Goal: Navigation & Orientation: Find specific page/section

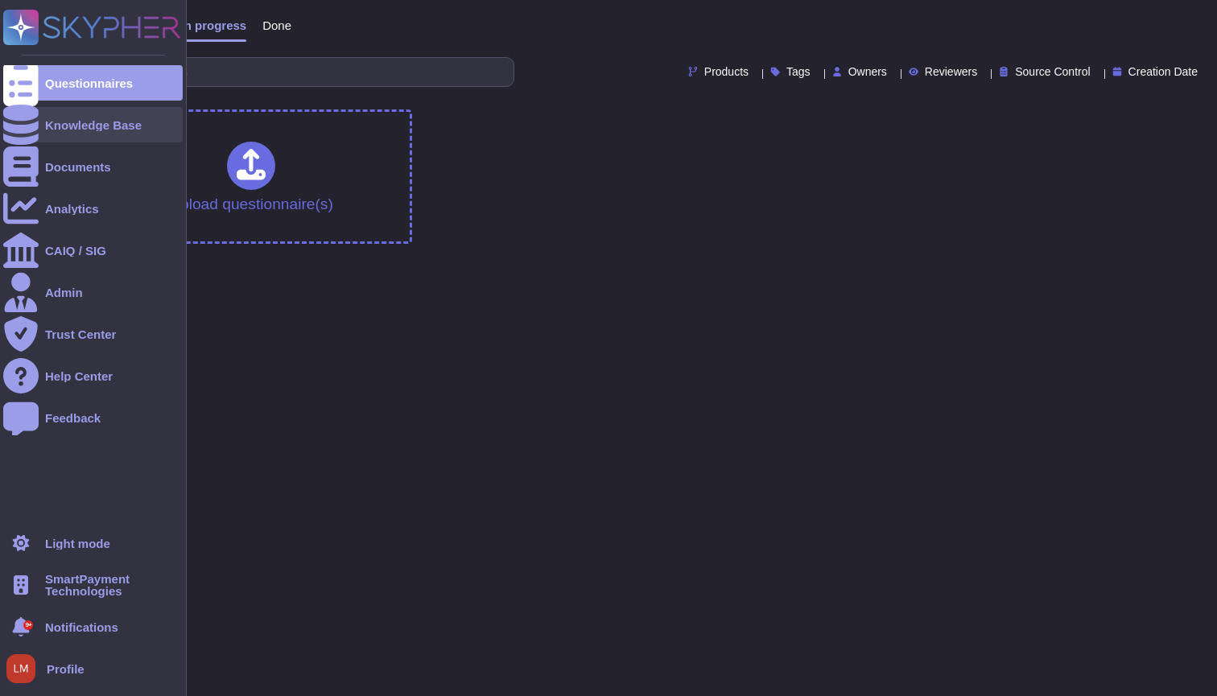
click at [43, 122] on div "Knowledge Base" at bounding box center [92, 124] width 179 height 35
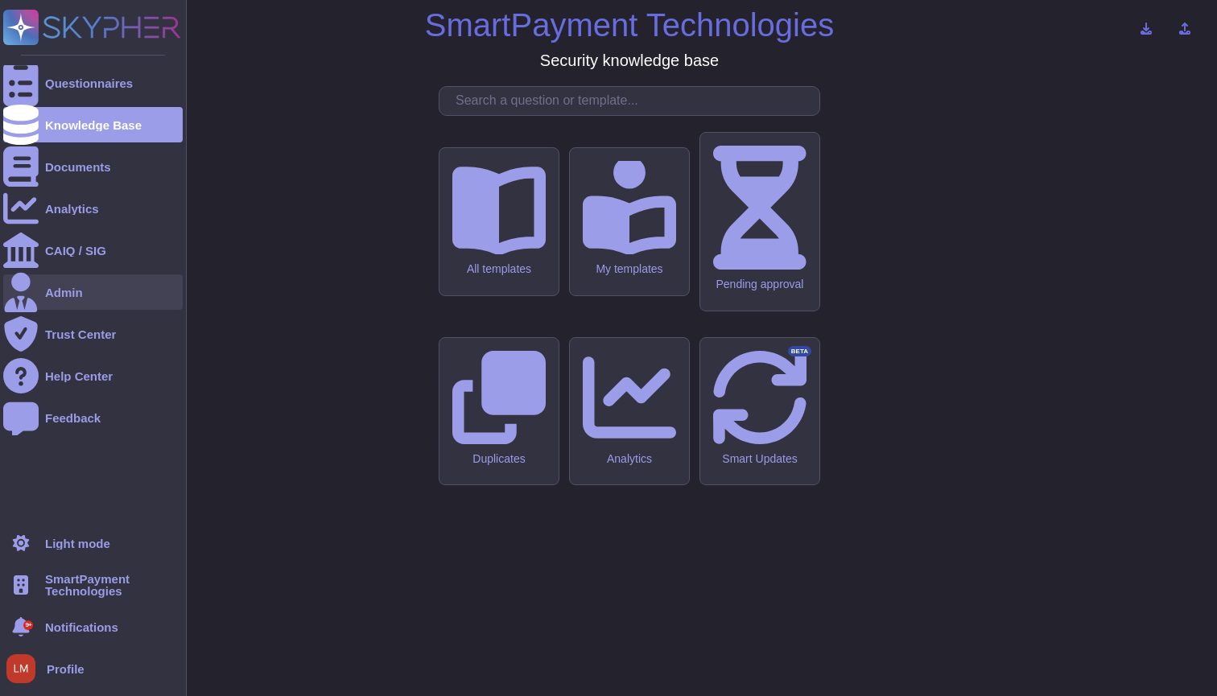
click at [109, 304] on div "Admin" at bounding box center [92, 291] width 179 height 35
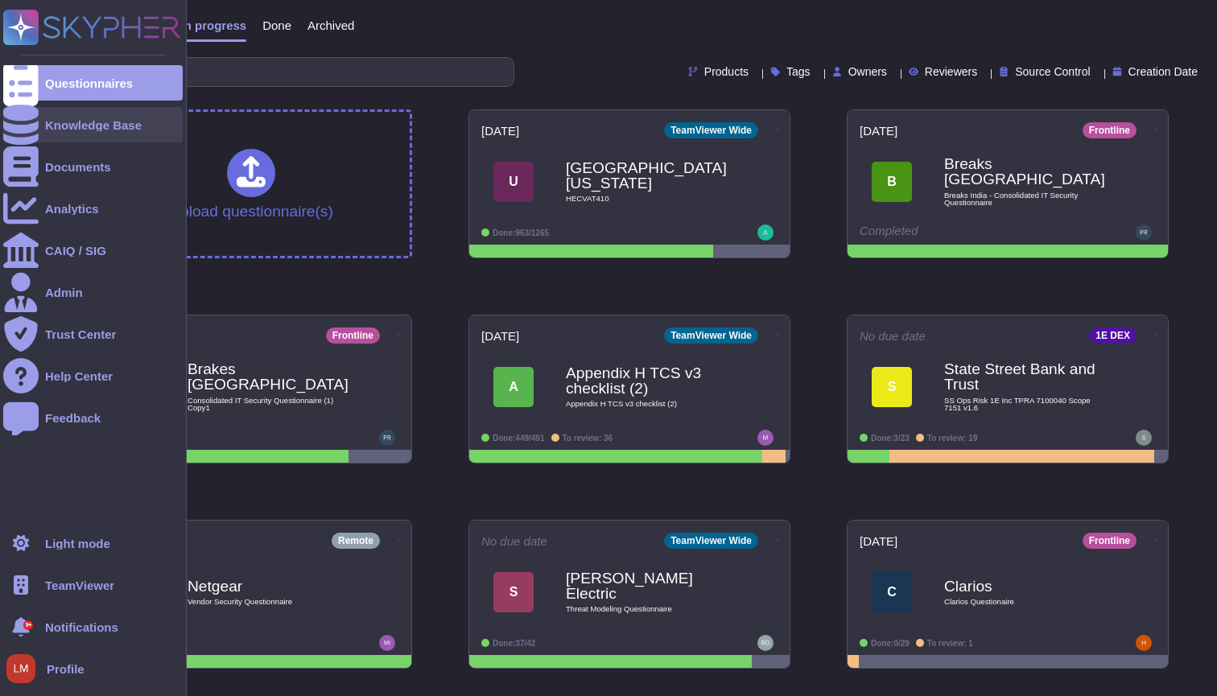
click at [42, 126] on div "Knowledge Base" at bounding box center [92, 124] width 179 height 35
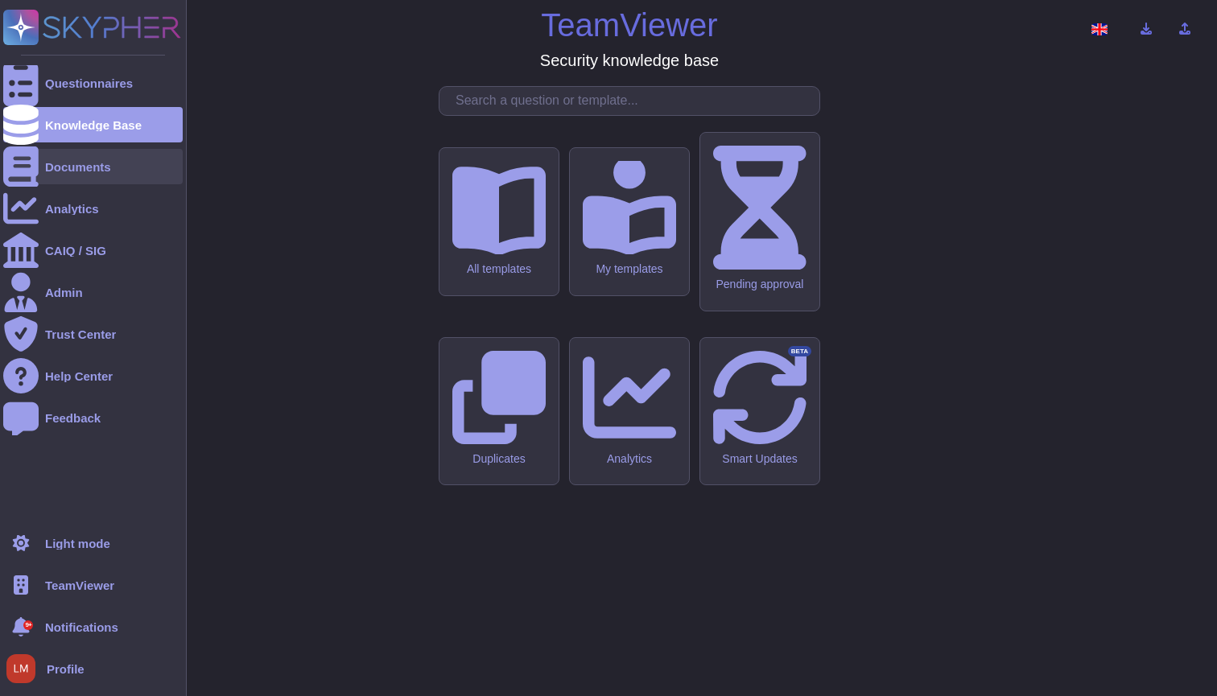
click at [78, 171] on div "Documents" at bounding box center [78, 167] width 66 height 12
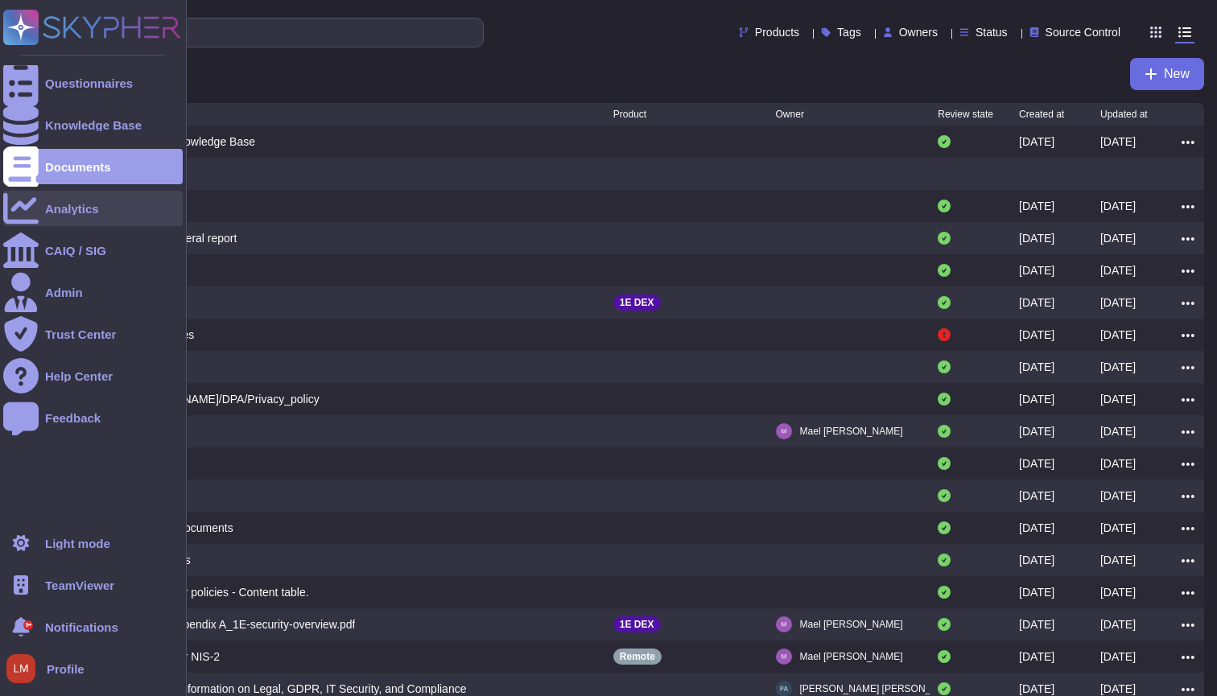
click at [80, 208] on div "Analytics" at bounding box center [72, 209] width 54 height 12
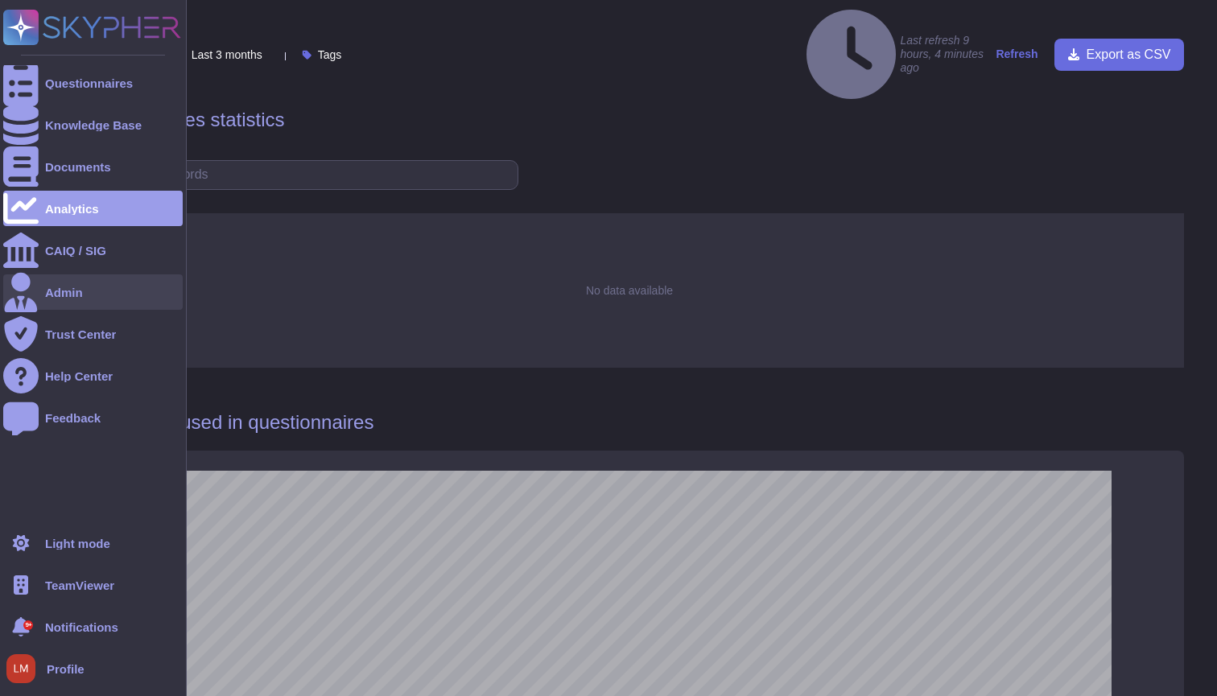
scroll to position [1085, 0]
click at [21, 297] on icon at bounding box center [21, 292] width 33 height 39
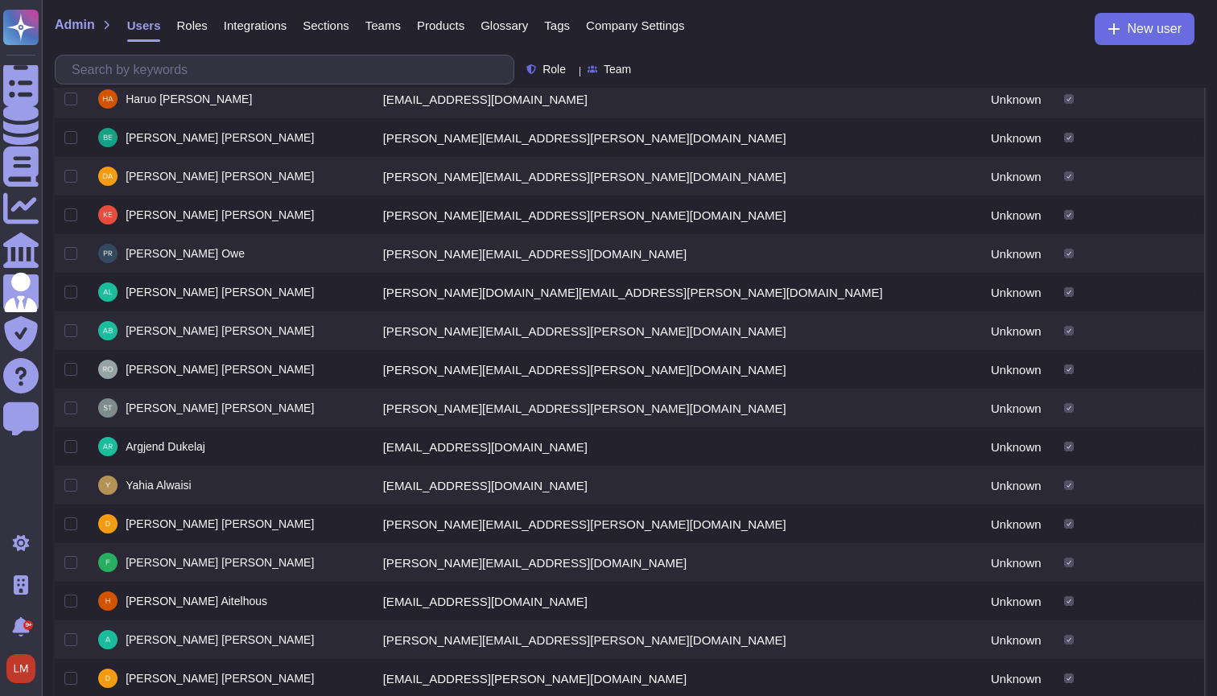
click at [662, 21] on span "Company Settings" at bounding box center [635, 25] width 99 height 12
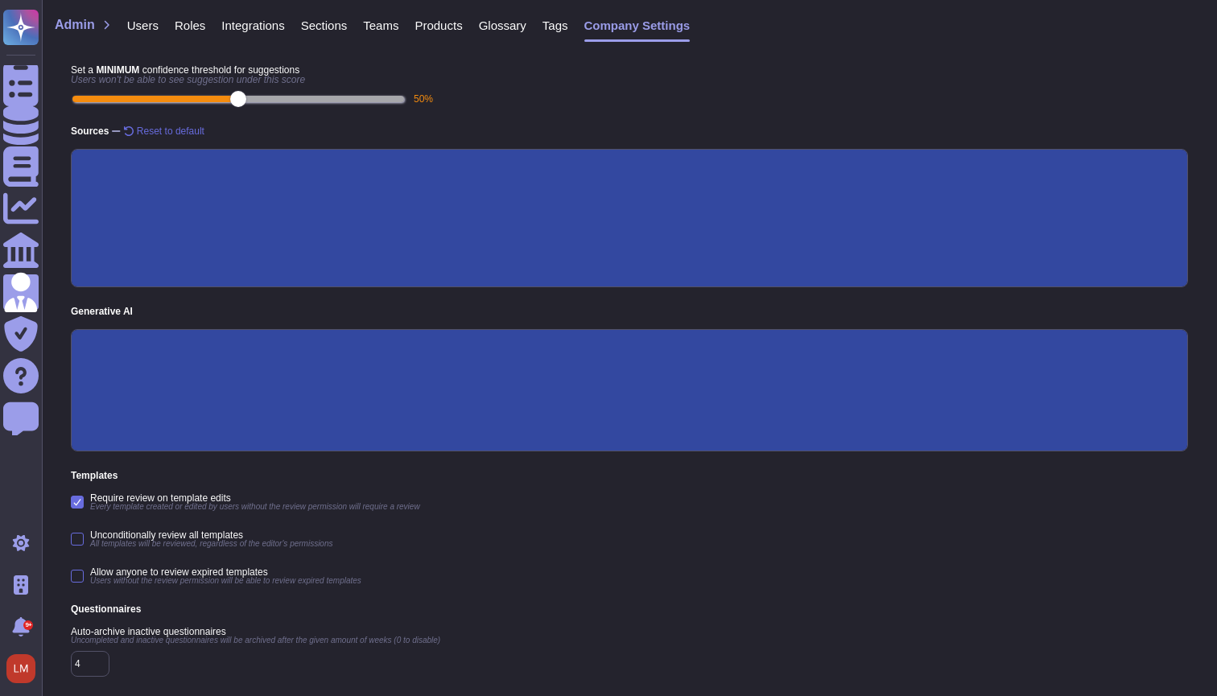
scroll to position [173, 1]
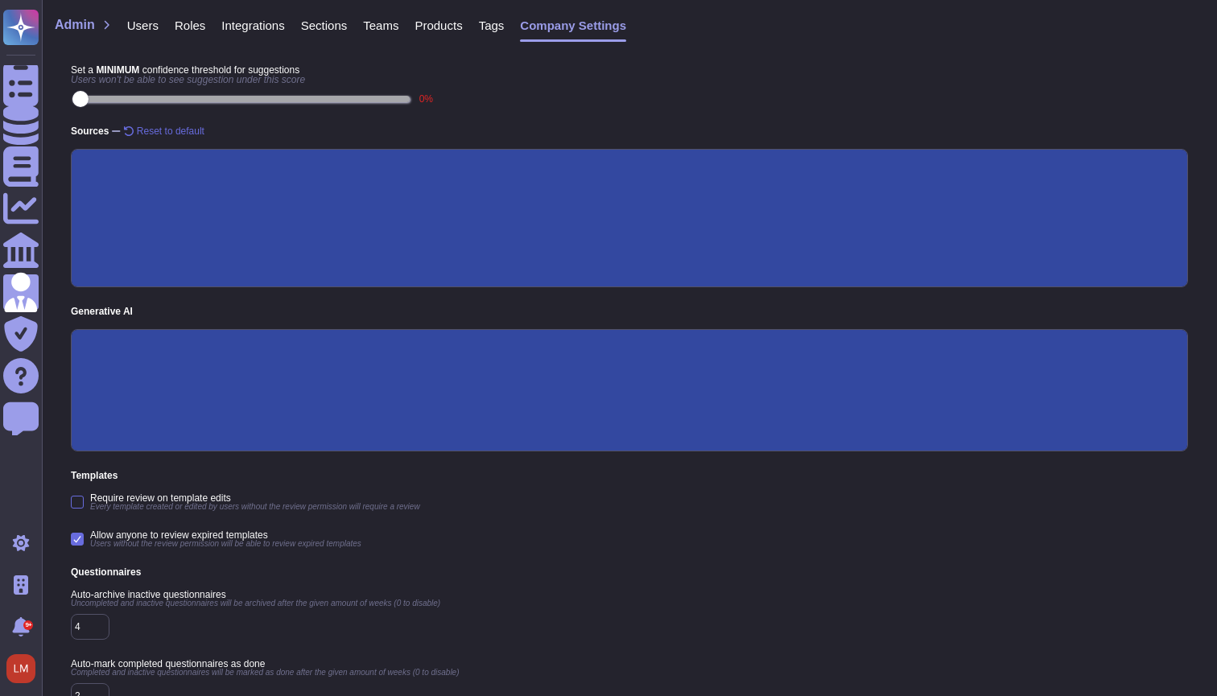
type input "0"
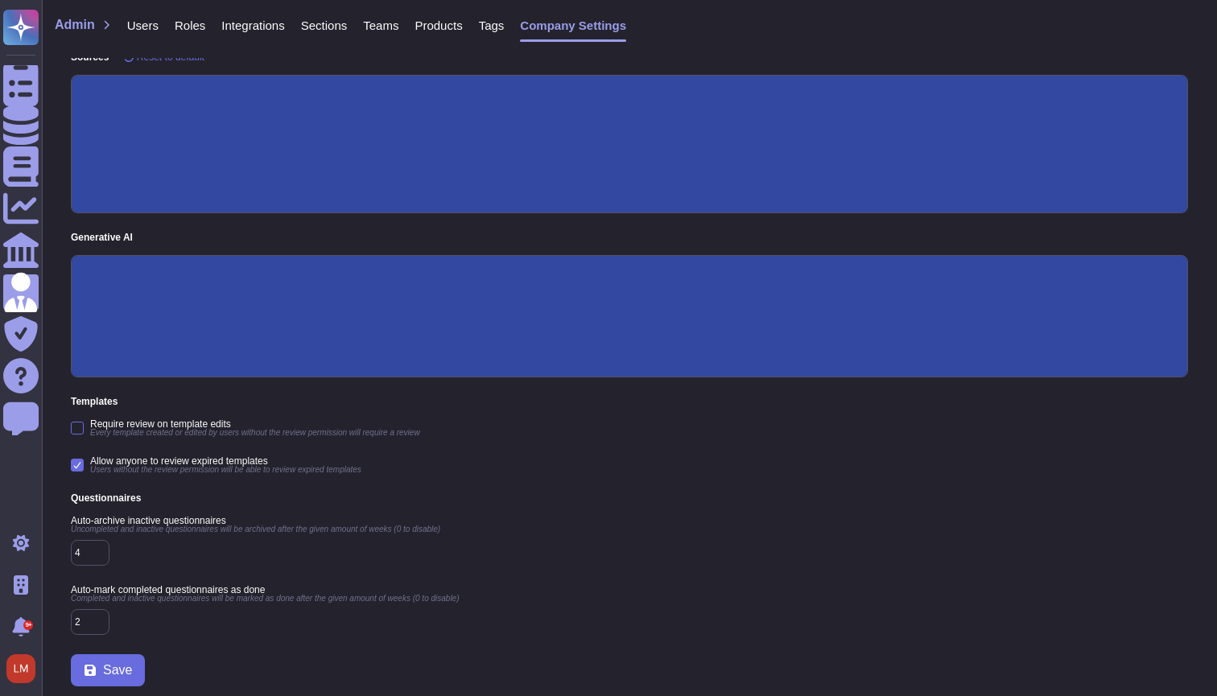
scroll to position [247, 0]
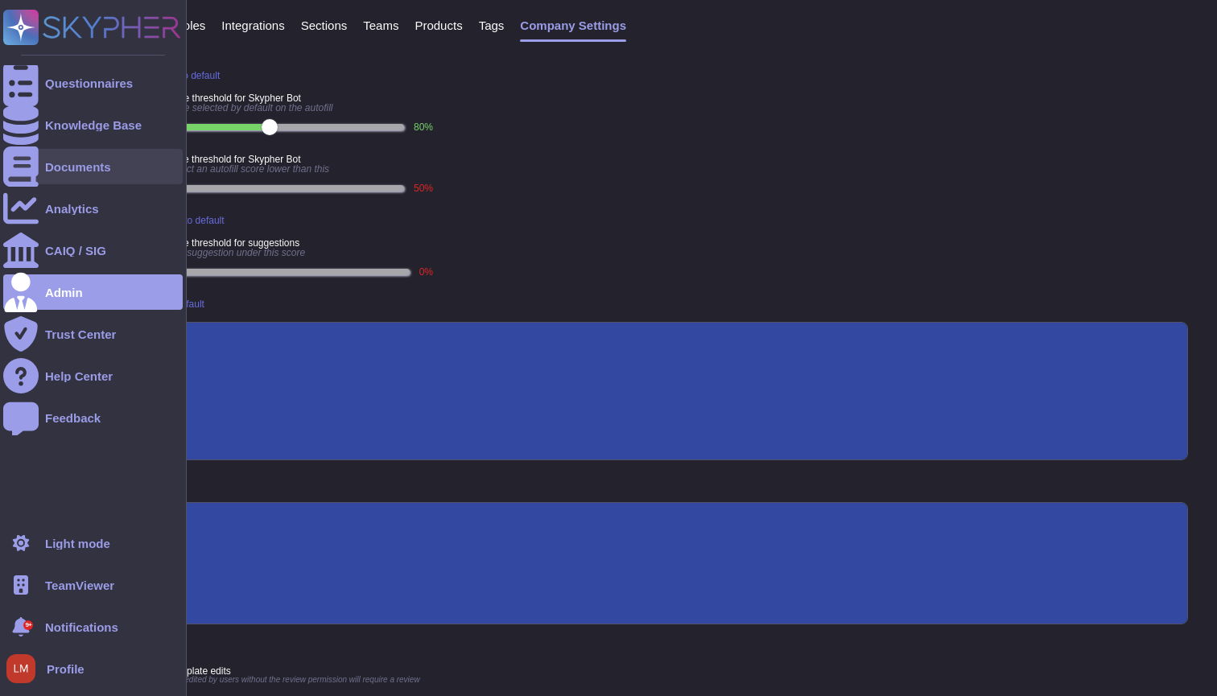
scroll to position [0, 0]
click at [30, 163] on icon at bounding box center [20, 166] width 35 height 40
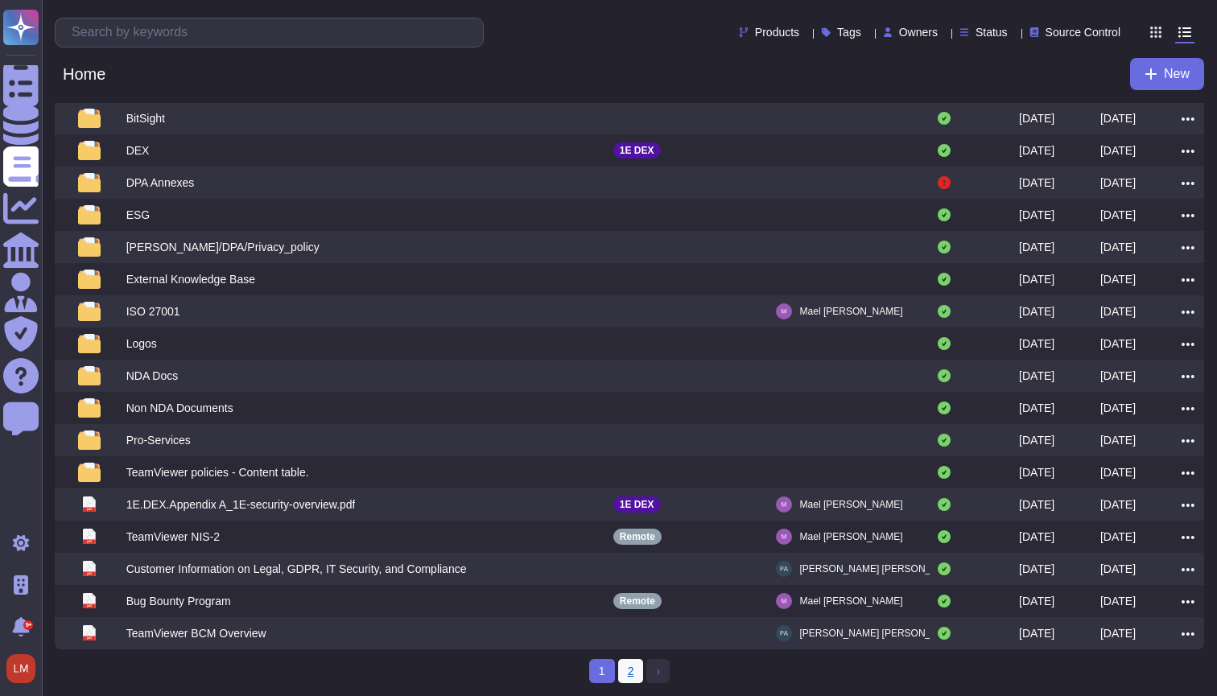
scroll to position [123, 0]
click at [622, 673] on link "2" at bounding box center [631, 671] width 26 height 24
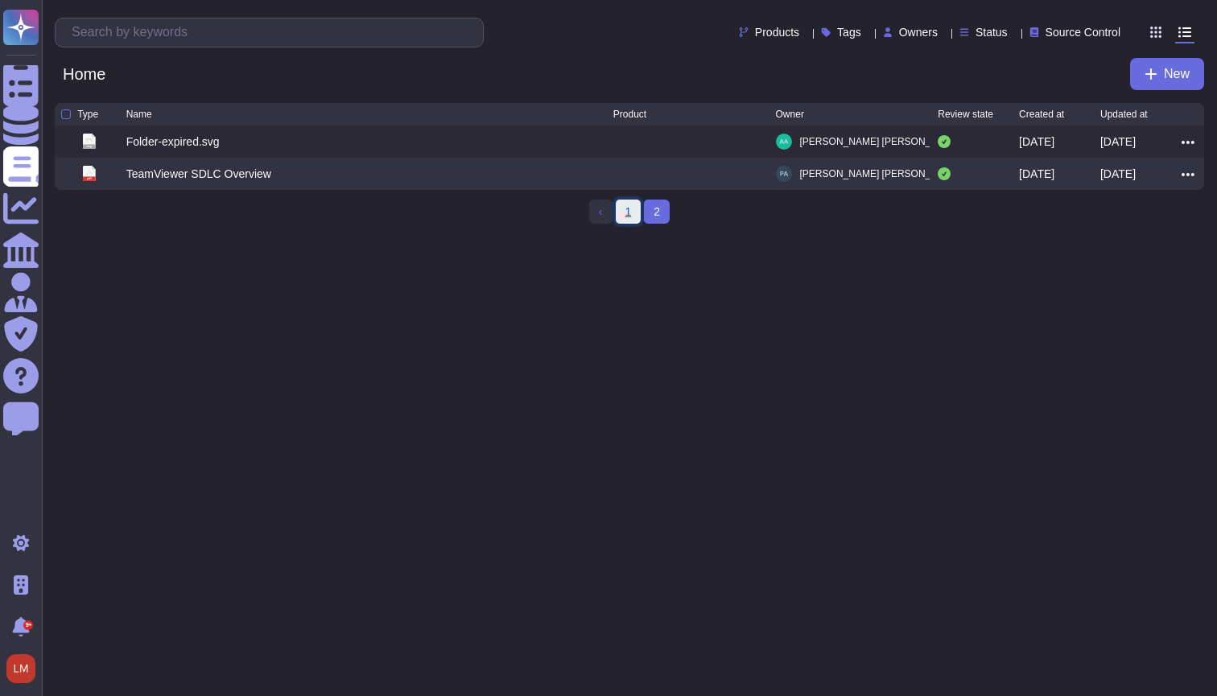
click at [635, 219] on link "1" at bounding box center [629, 212] width 26 height 24
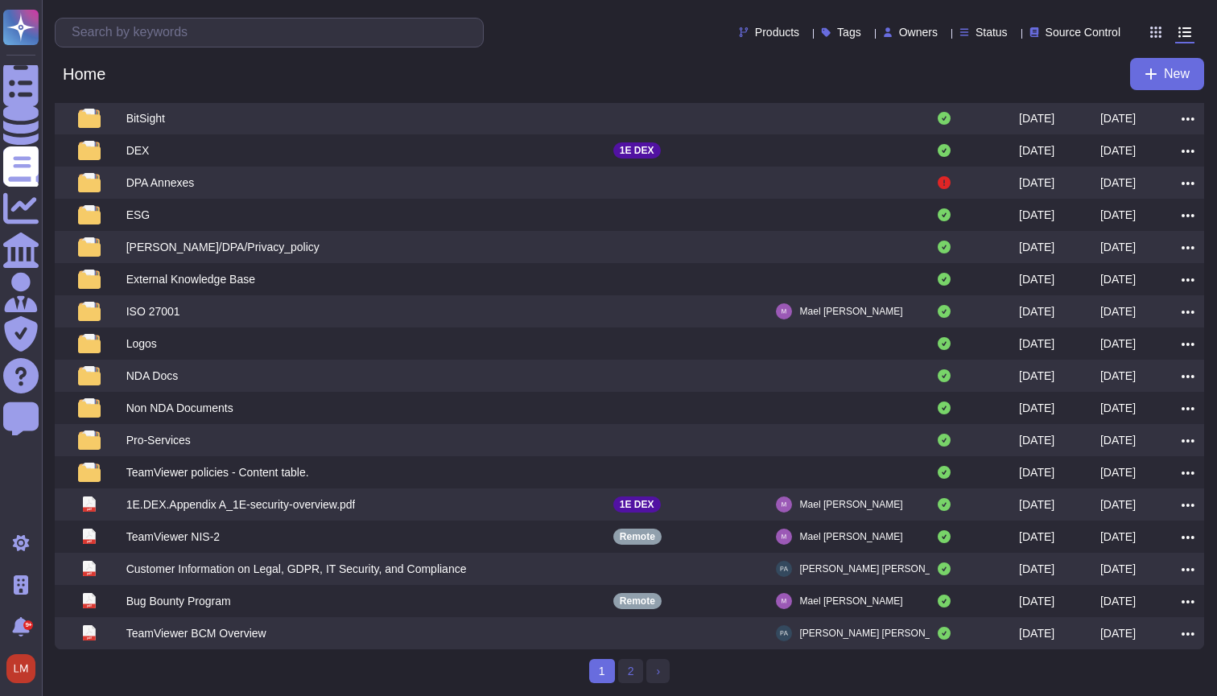
scroll to position [123, 0]
